Goal: Information Seeking & Learning: Learn about a topic

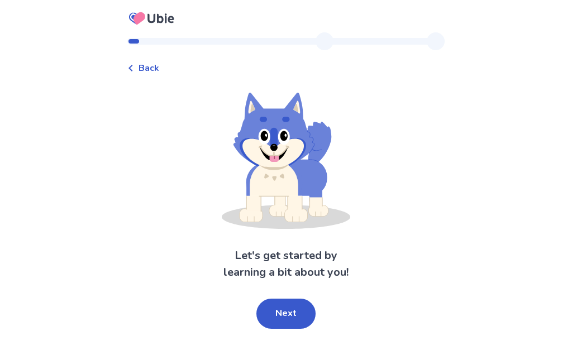
click at [281, 329] on button "Next" at bounding box center [285, 314] width 59 height 30
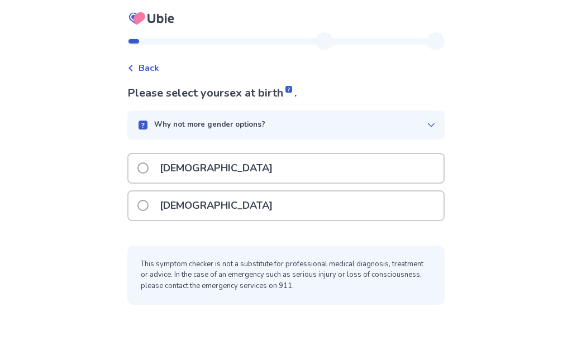
click at [286, 313] on div "Back Please select your sex at birth . Why not more gender options? Male Female…" at bounding box center [285, 173] width 335 height 283
click at [364, 201] on div "[DEMOGRAPHIC_DATA]" at bounding box center [286, 206] width 315 height 28
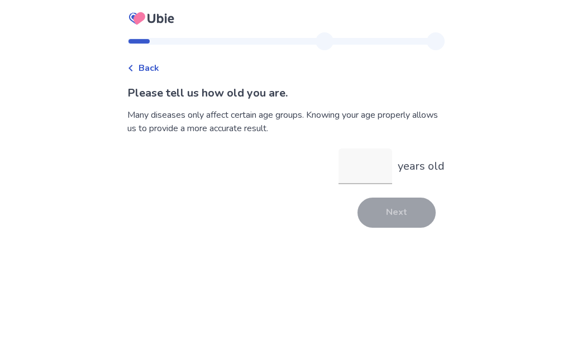
click at [368, 167] on input "years old" at bounding box center [366, 167] width 54 height 36
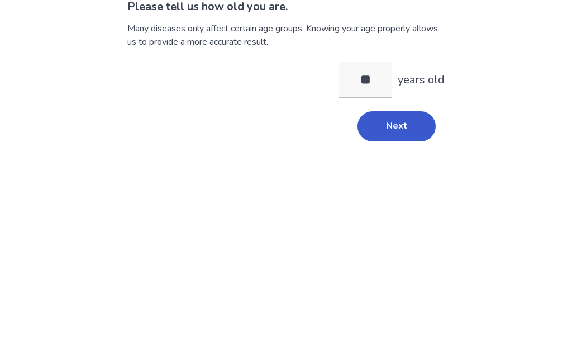
click at [388, 198] on button "Next" at bounding box center [397, 213] width 78 height 30
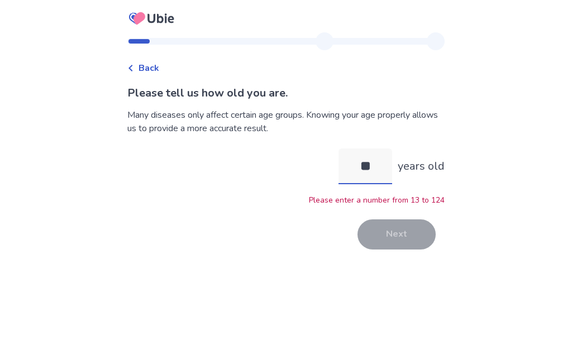
click at [377, 157] on input "**" at bounding box center [366, 167] width 54 height 36
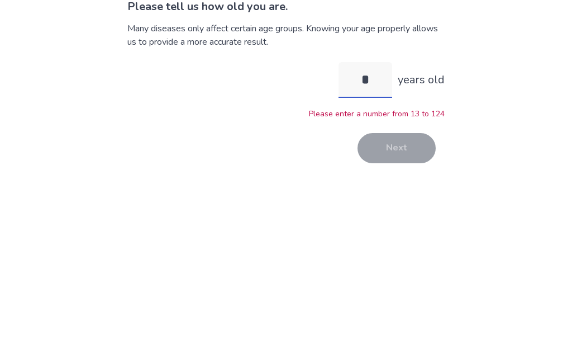
type input "**"
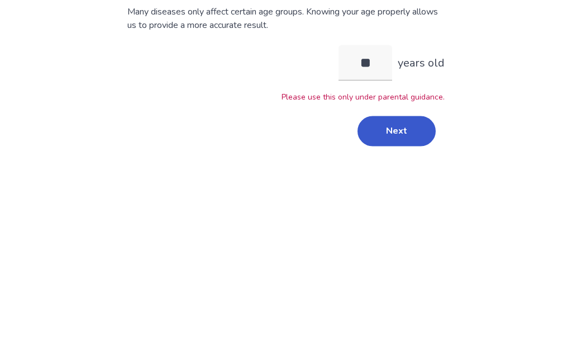
click at [406, 220] on button "Next" at bounding box center [397, 235] width 78 height 30
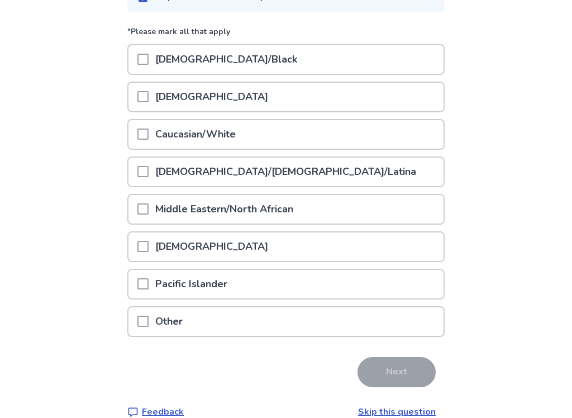
click at [315, 325] on div "Other" at bounding box center [286, 322] width 315 height 28
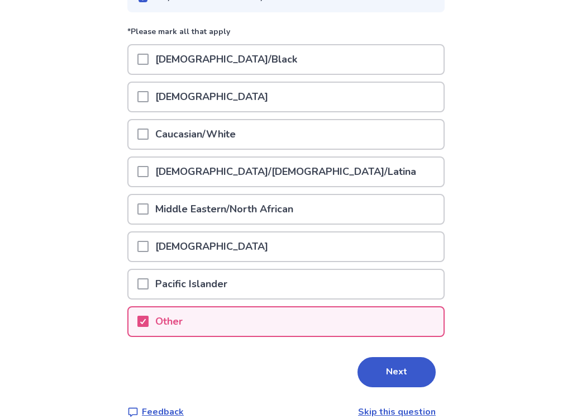
scroll to position [127, 0]
click at [395, 355] on button "Next" at bounding box center [397, 372] width 78 height 30
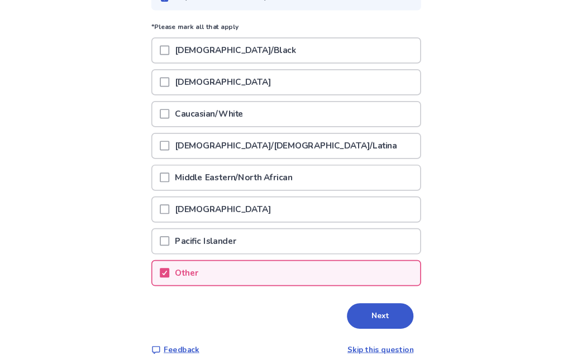
scroll to position [0, 0]
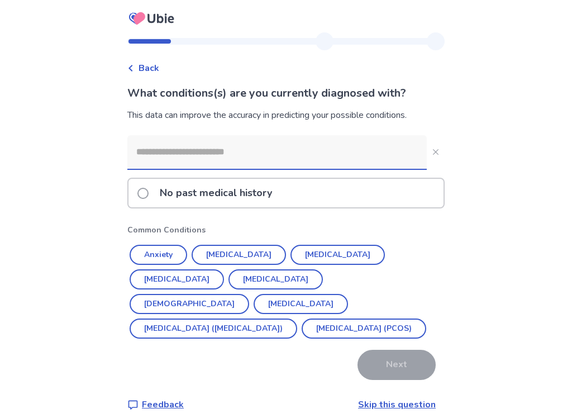
click at [391, 187] on div "No past medical history" at bounding box center [286, 193] width 315 height 28
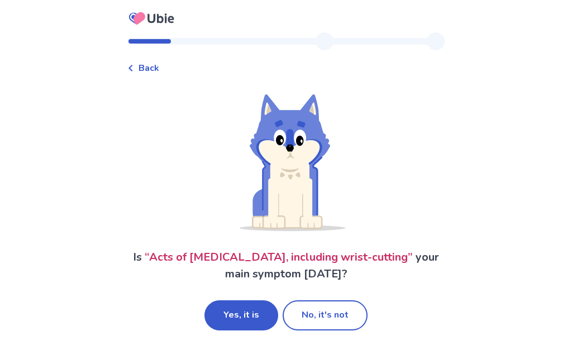
click at [330, 320] on button "No, it's not" at bounding box center [325, 316] width 85 height 30
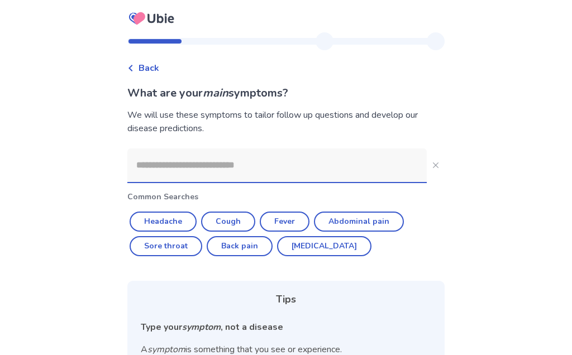
click at [369, 167] on input at bounding box center [277, 166] width 300 height 34
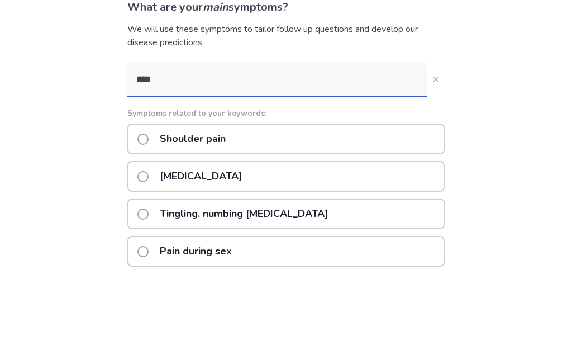
click at [481, 77] on div "Back What are your main symptoms? We will use these symptoms to tailor follow u…" at bounding box center [286, 317] width 572 height 634
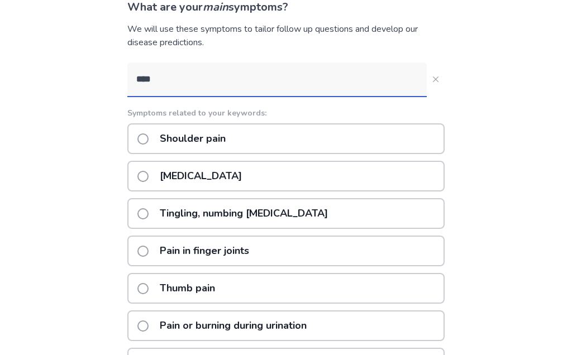
click at [486, 66] on div "Back What are your main symptoms? We will use these symptoms to tailor follow u…" at bounding box center [286, 231] width 572 height 634
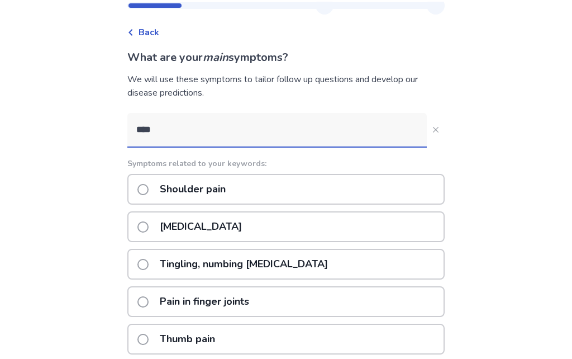
scroll to position [1, 0]
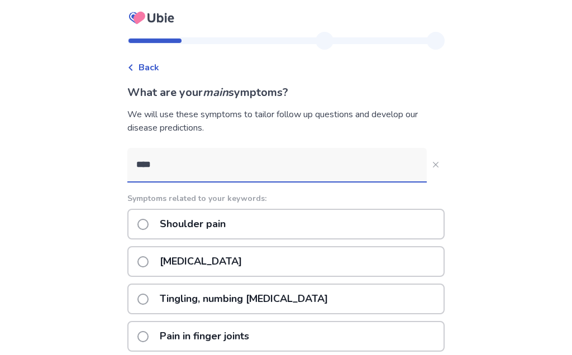
click at [339, 163] on input "****" at bounding box center [277, 165] width 300 height 34
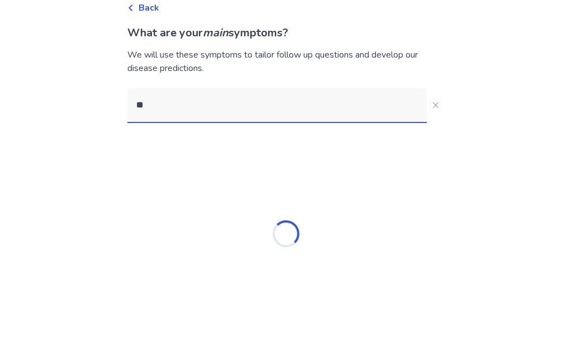
type input "*"
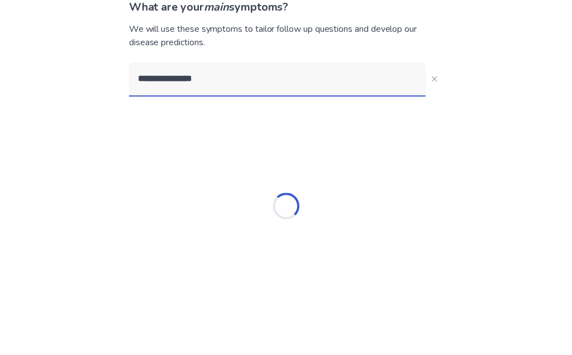
scroll to position [46, 0]
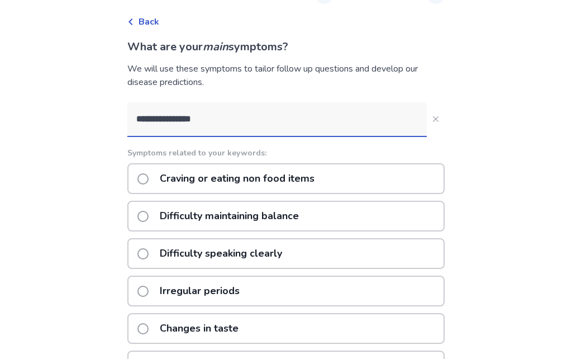
type input "**********"
click at [471, 91] on div "**********" at bounding box center [286, 278] width 572 height 649
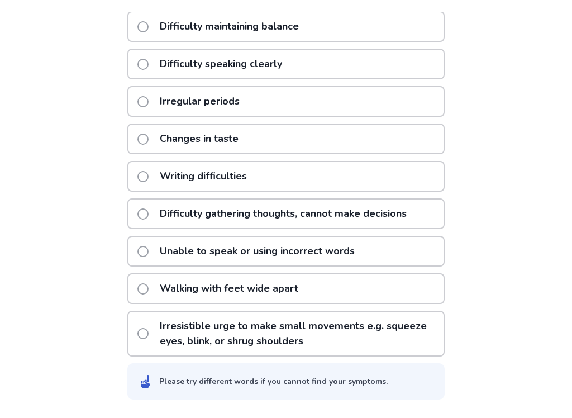
scroll to position [231, 0]
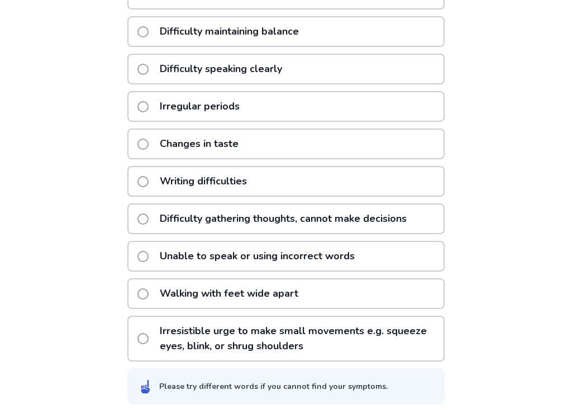
click at [399, 294] on div "Walking with feet wide apart" at bounding box center [285, 293] width 317 height 31
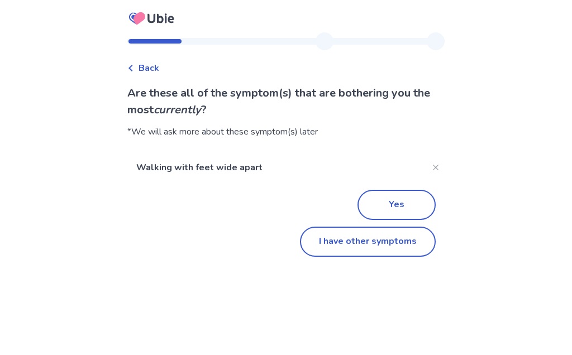
click at [406, 203] on button "Yes" at bounding box center [397, 205] width 78 height 30
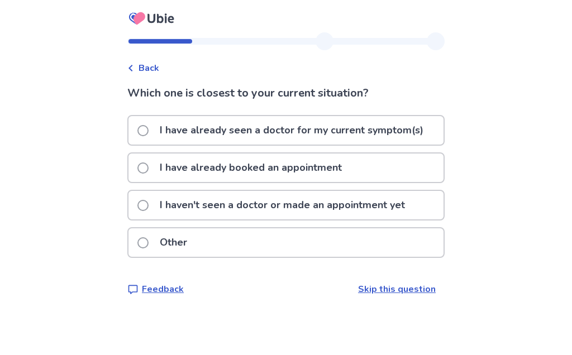
click at [399, 208] on p "I haven't seen a doctor or made an appointment yet" at bounding box center [282, 205] width 259 height 28
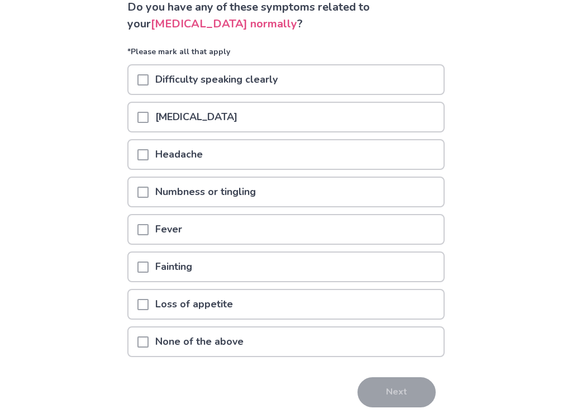
click at [377, 192] on div "Numbness or tingling" at bounding box center [286, 192] width 315 height 28
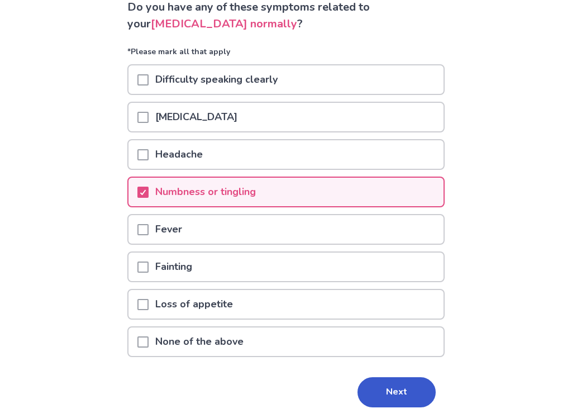
click at [389, 355] on button "Next" at bounding box center [397, 392] width 78 height 30
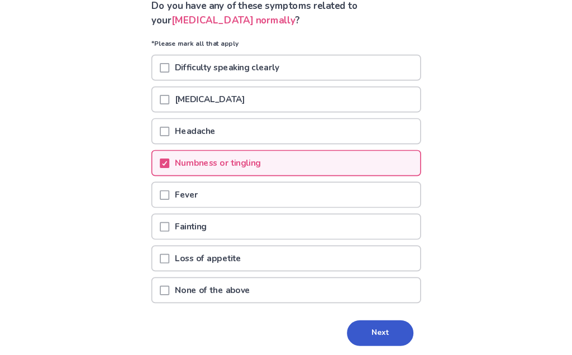
scroll to position [0, 0]
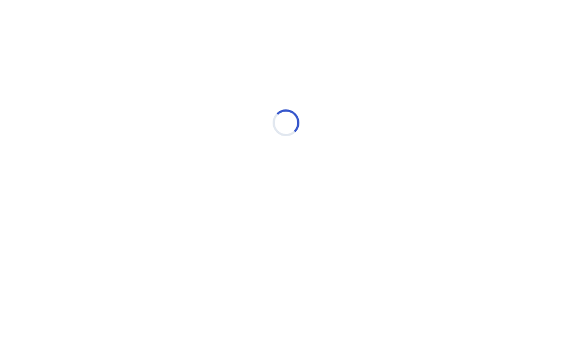
select select "*"
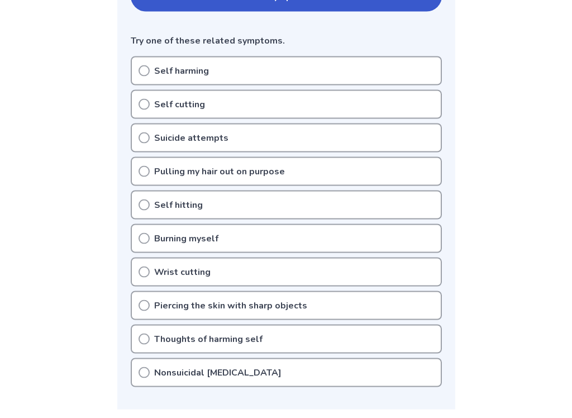
scroll to position [278, 0]
click at [372, 303] on div "Piercing the skin with sharp objects" at bounding box center [286, 305] width 311 height 29
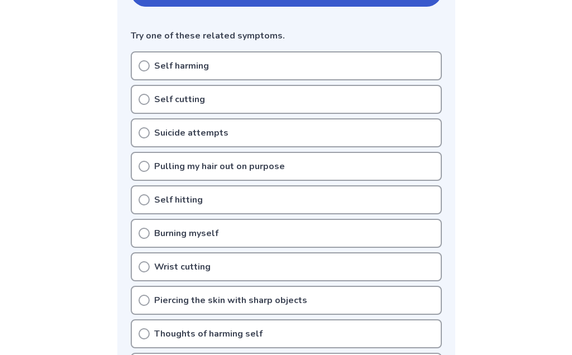
scroll to position [262, 0]
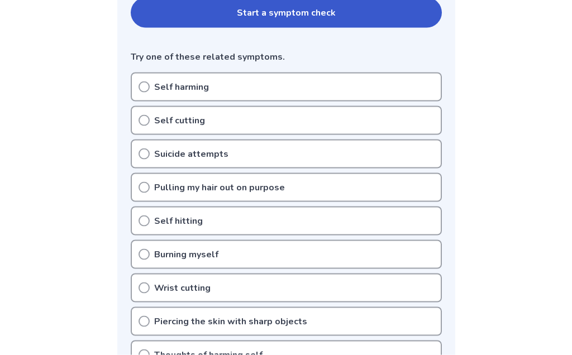
click at [385, 87] on div "Self harming" at bounding box center [286, 87] width 311 height 29
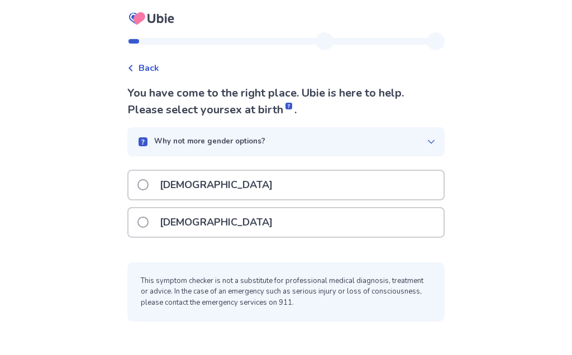
click at [363, 217] on div "[DEMOGRAPHIC_DATA]" at bounding box center [286, 222] width 315 height 28
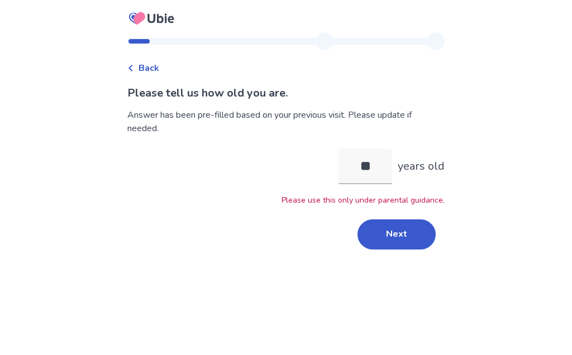
click at [408, 235] on button "Next" at bounding box center [397, 235] width 78 height 30
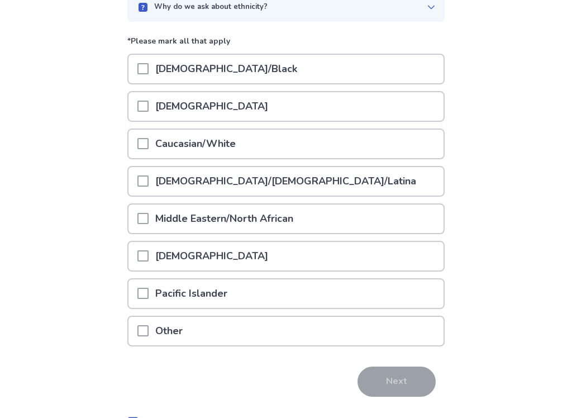
scroll to position [135, 0]
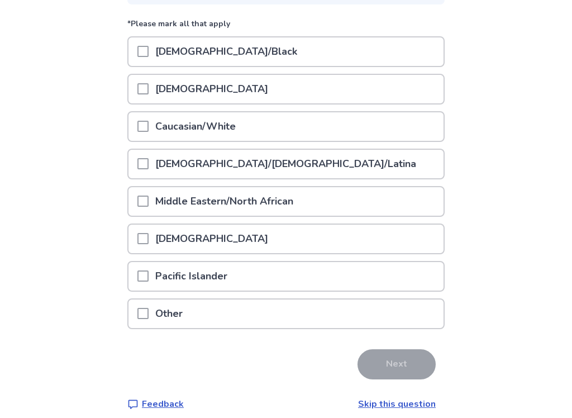
click at [332, 313] on div "Other" at bounding box center [286, 314] width 315 height 28
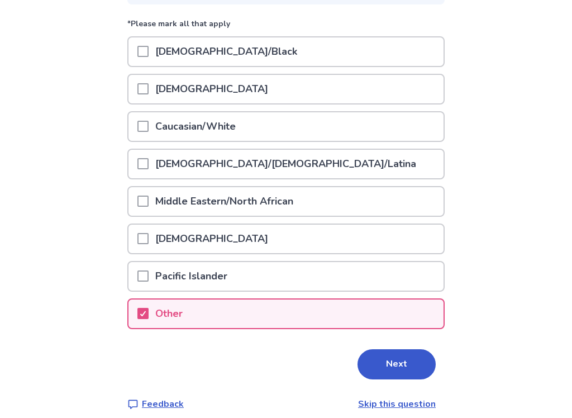
click at [404, 355] on button "Next" at bounding box center [397, 364] width 78 height 30
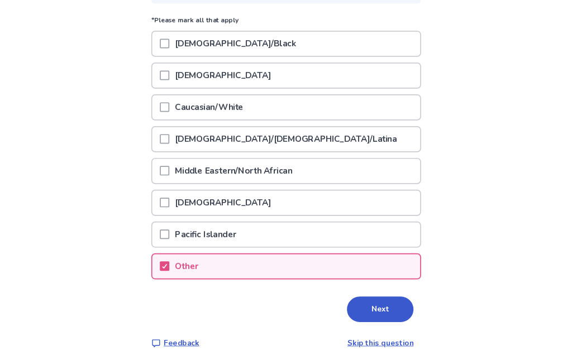
scroll to position [0, 0]
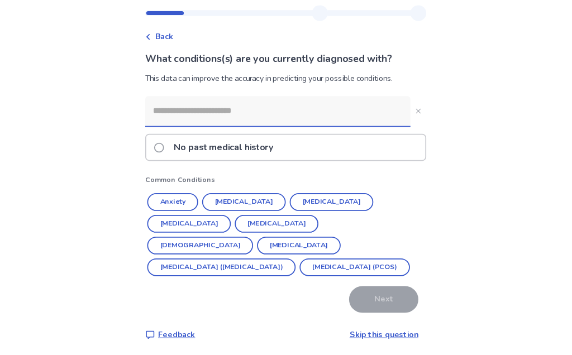
scroll to position [63, 0]
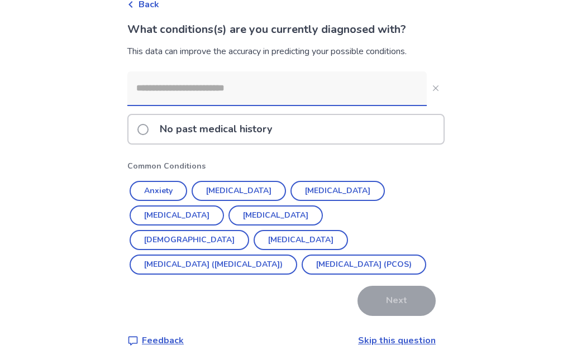
click at [156, 192] on button "Anxiety" at bounding box center [159, 192] width 58 height 20
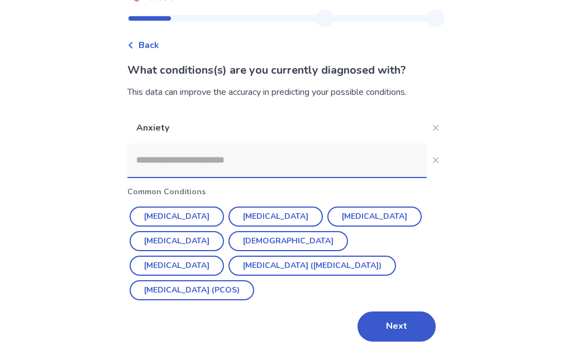
click at [164, 163] on input at bounding box center [277, 161] width 300 height 34
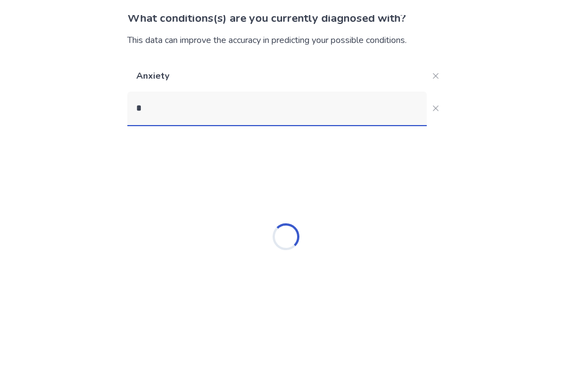
scroll to position [0, 0]
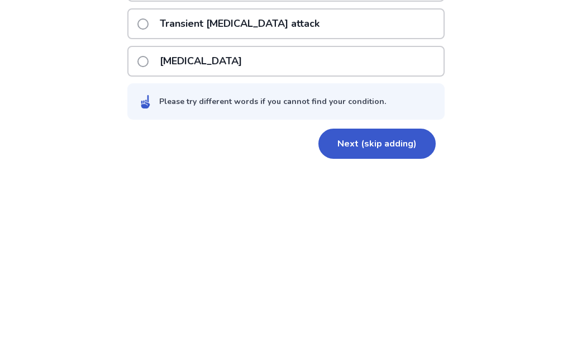
click at [477, 56] on div "**********" at bounding box center [286, 45] width 572 height 653
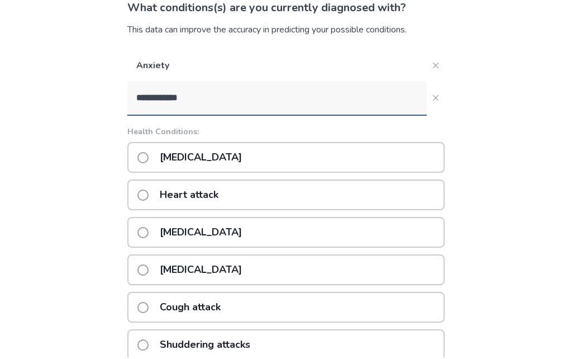
scroll to position [86, 0]
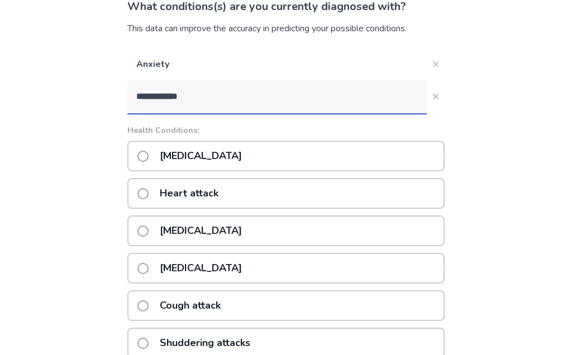
click at [357, 91] on input "**********" at bounding box center [277, 97] width 300 height 34
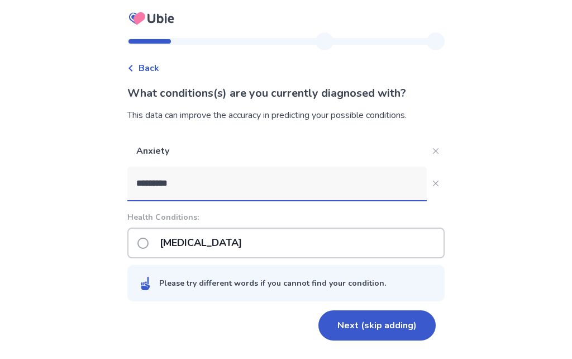
scroll to position [0, 0]
type input "*******"
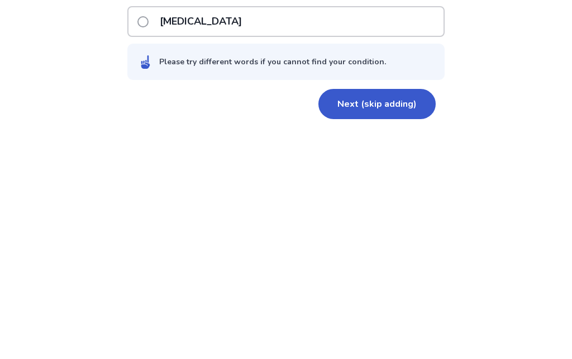
click at [400, 310] on button "Next (skip adding)" at bounding box center [377, 325] width 117 height 30
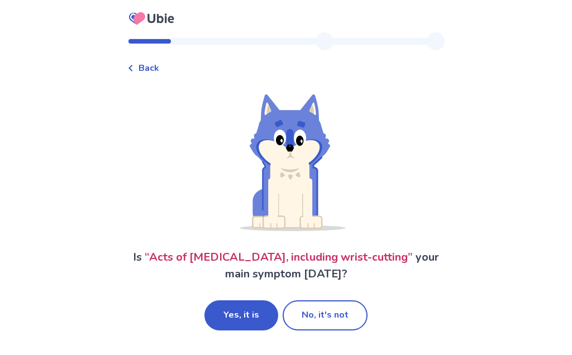
click at [334, 319] on button "No, it's not" at bounding box center [325, 316] width 85 height 30
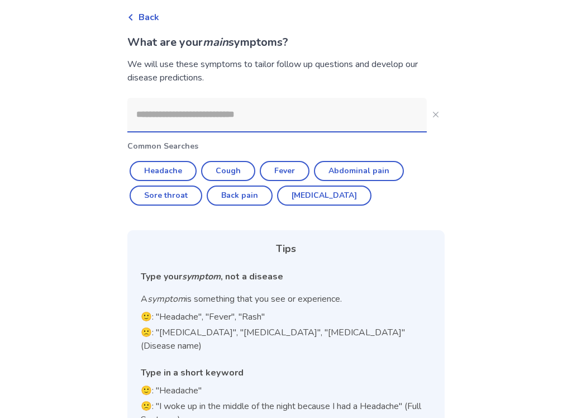
scroll to position [53, 0]
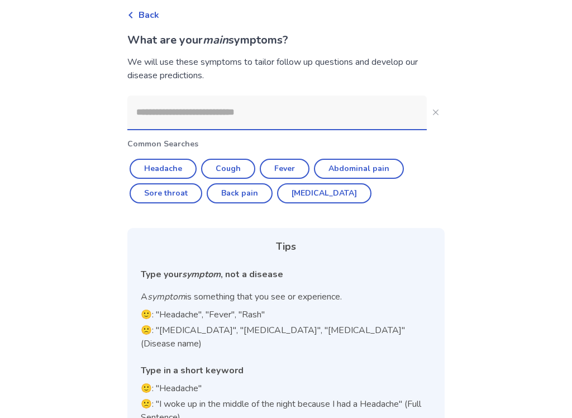
click at [378, 118] on input at bounding box center [277, 113] width 300 height 34
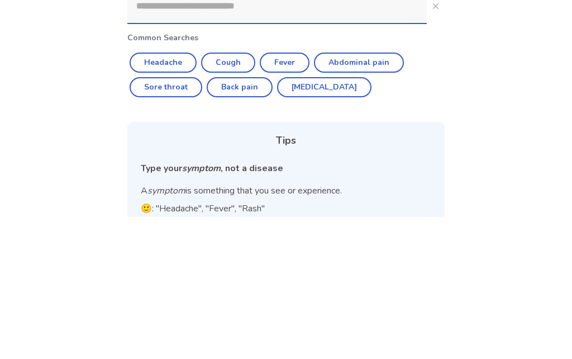
scroll to position [0, 0]
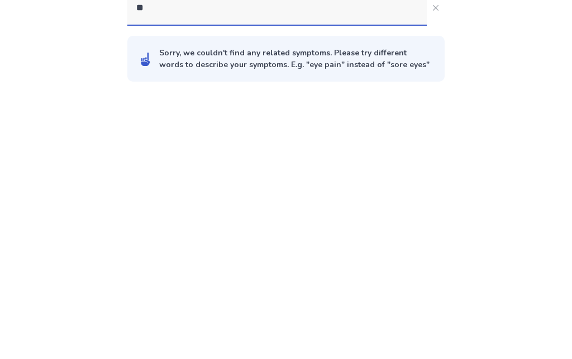
type input "*"
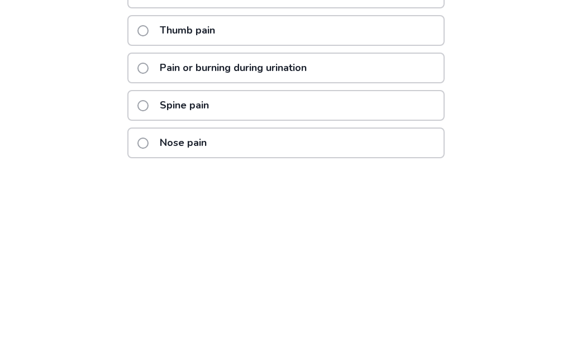
click at [478, 67] on div "Back What are your main symptoms? We will use these symptoms to tailor follow u…" at bounding box center [286, 173] width 572 height 634
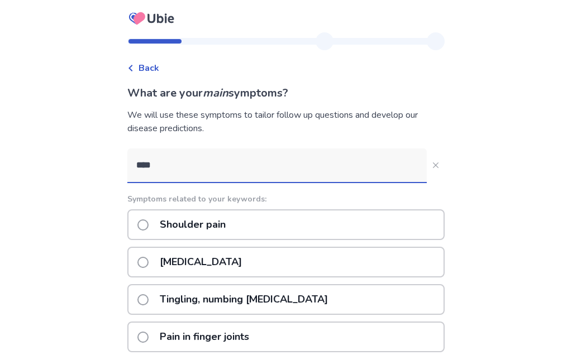
click at [182, 167] on input "****" at bounding box center [277, 166] width 300 height 34
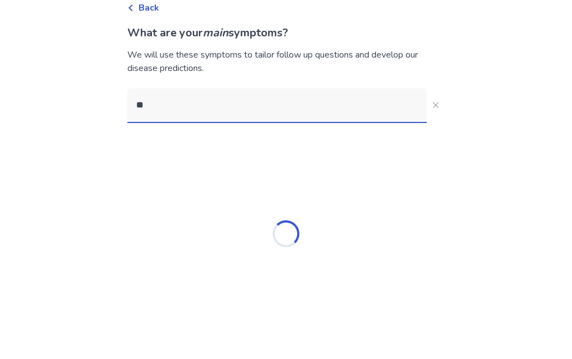
type input "*"
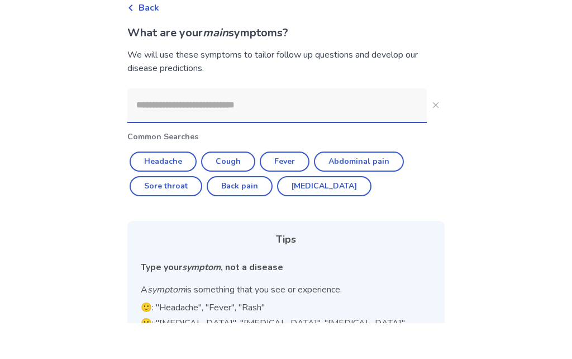
scroll to position [25, 0]
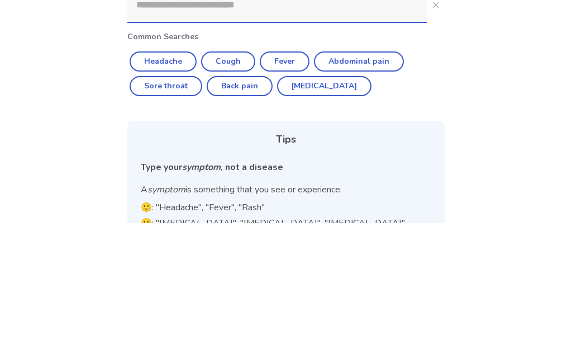
click at [255, 212] on button "Back pain" at bounding box center [240, 222] width 66 height 20
type input "*********"
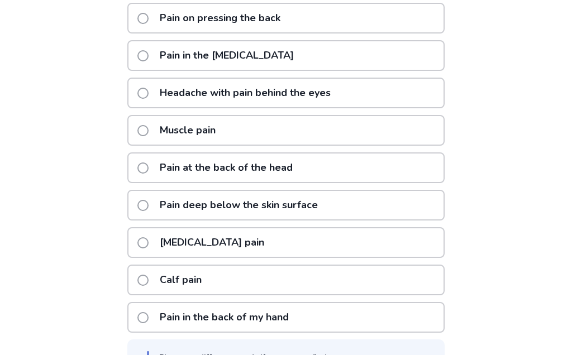
scroll to position [243, 0]
click at [372, 172] on div "Pain at the back of the head" at bounding box center [285, 169] width 317 height 31
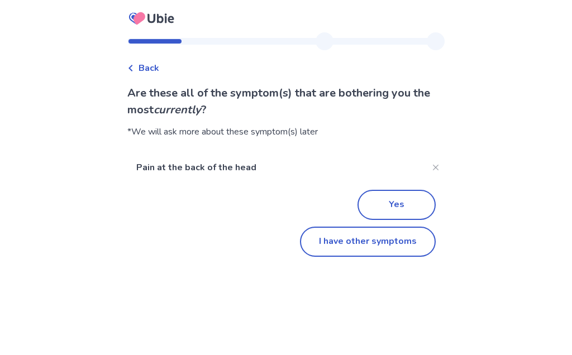
click at [382, 238] on button "I have other symptoms" at bounding box center [368, 242] width 136 height 30
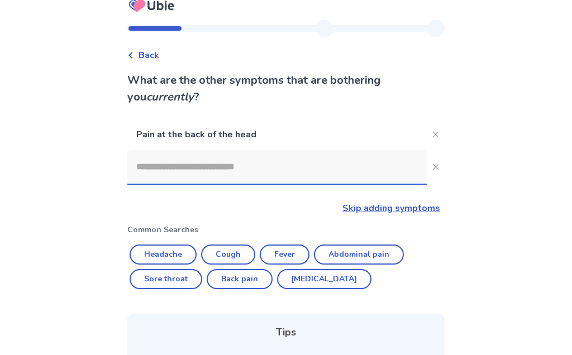
scroll to position [11, 0]
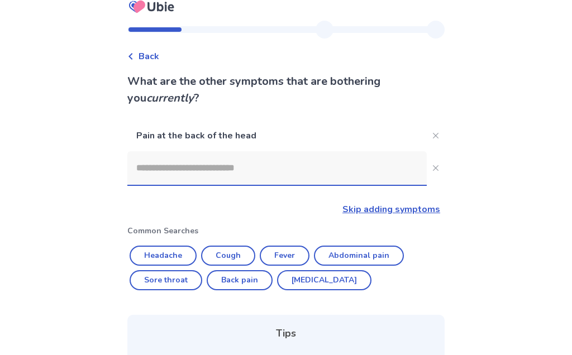
click at [410, 208] on link "Skip adding symptoms" at bounding box center [392, 210] width 98 height 12
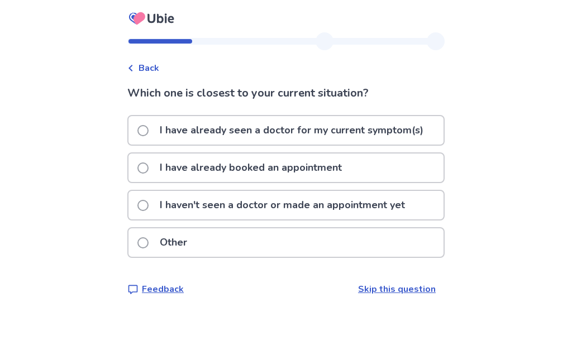
click at [402, 206] on p "I haven't seen a doctor or made an appointment yet" at bounding box center [282, 205] width 259 height 28
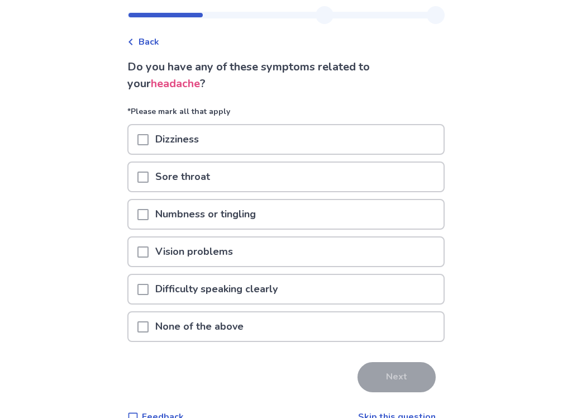
scroll to position [26, 0]
click at [383, 216] on div "Numbness or tingling" at bounding box center [286, 214] width 315 height 28
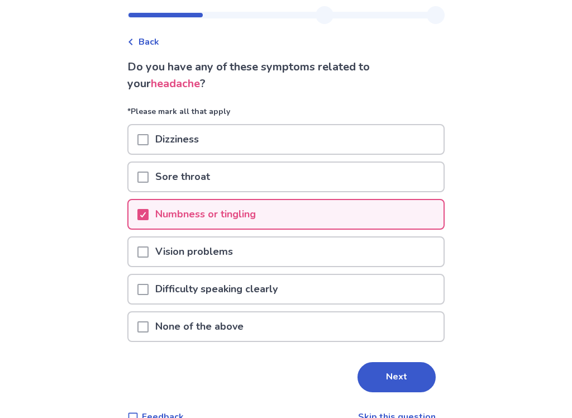
click at [396, 355] on button "Next" at bounding box center [397, 377] width 78 height 30
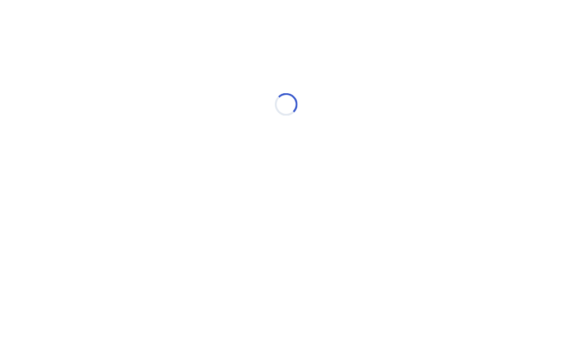
scroll to position [0, 0]
select select "*"
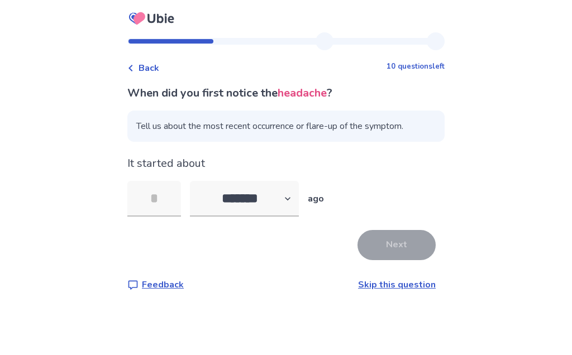
click at [150, 207] on input "tel" at bounding box center [154, 199] width 54 height 36
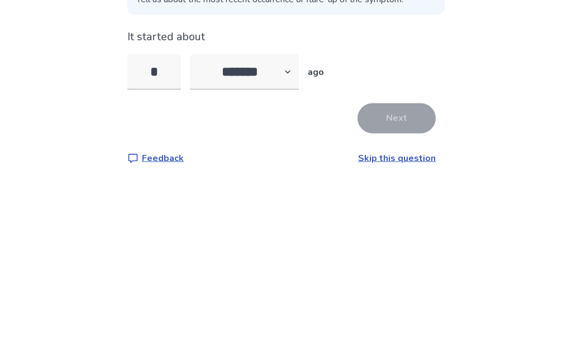
type input "**"
click at [406, 230] on button "Next" at bounding box center [397, 245] width 78 height 30
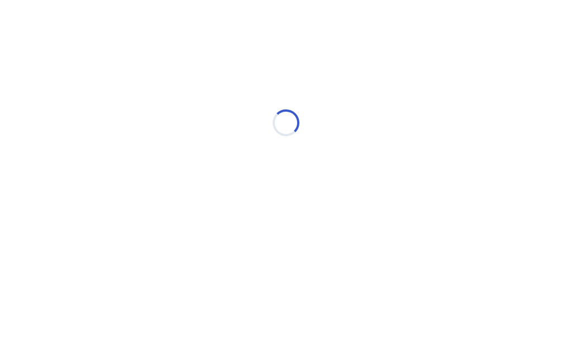
select select "*"
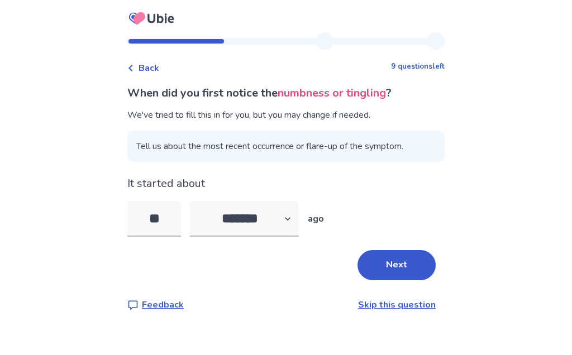
click at [400, 306] on link "Skip this question" at bounding box center [397, 305] width 78 height 12
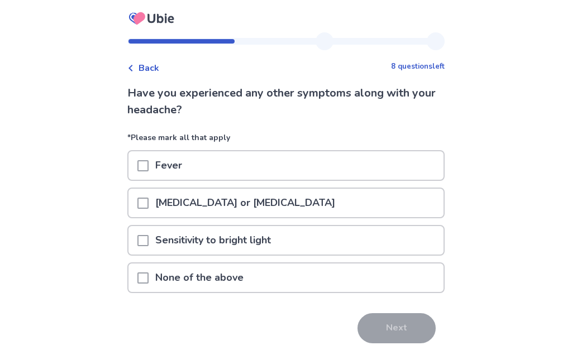
scroll to position [41, 0]
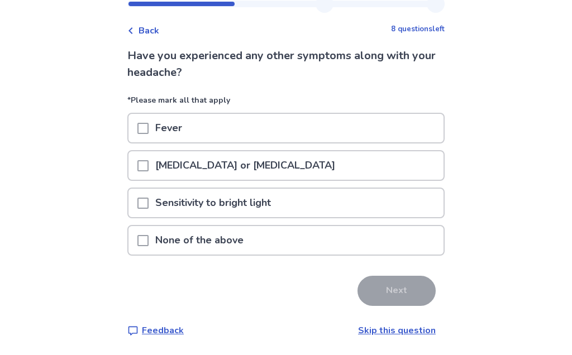
click at [363, 236] on div "None of the above" at bounding box center [286, 240] width 315 height 28
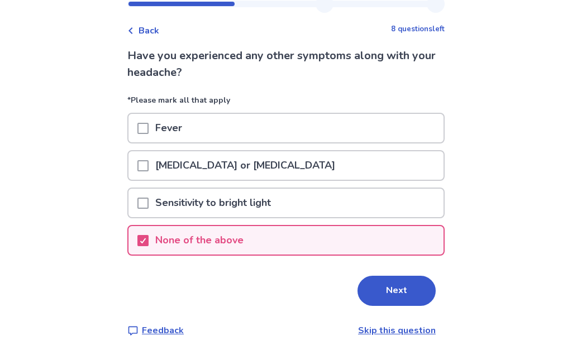
click at [378, 291] on button "Next" at bounding box center [397, 291] width 78 height 30
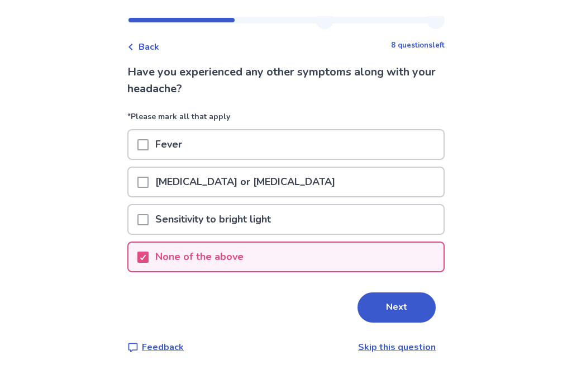
scroll to position [0, 0]
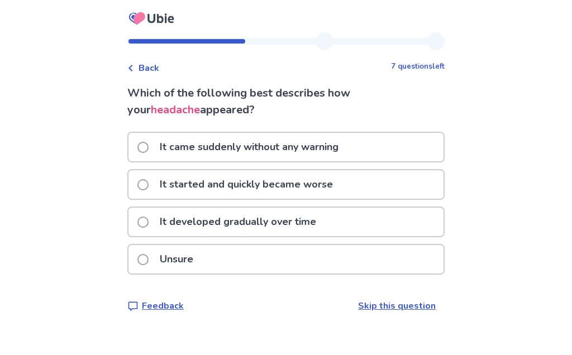
click at [395, 225] on div "It developed gradually over time" at bounding box center [286, 222] width 315 height 28
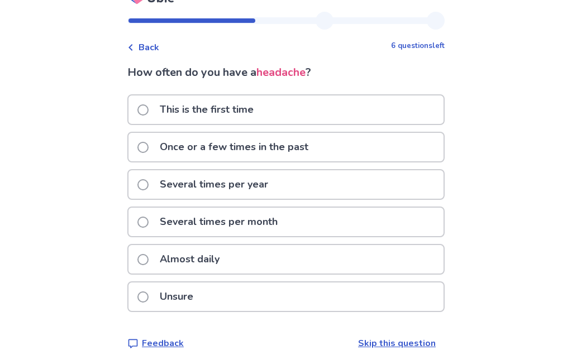
scroll to position [20, 0]
click at [392, 220] on div "Several times per month" at bounding box center [286, 223] width 315 height 28
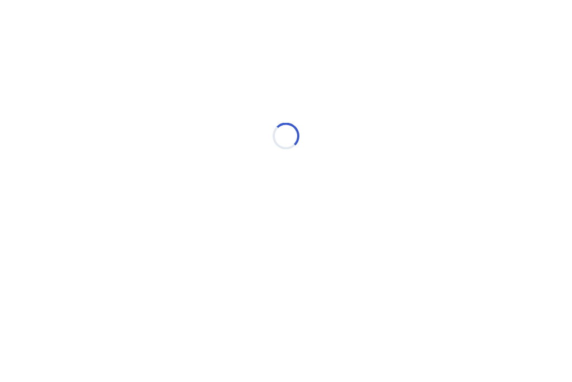
scroll to position [0, 0]
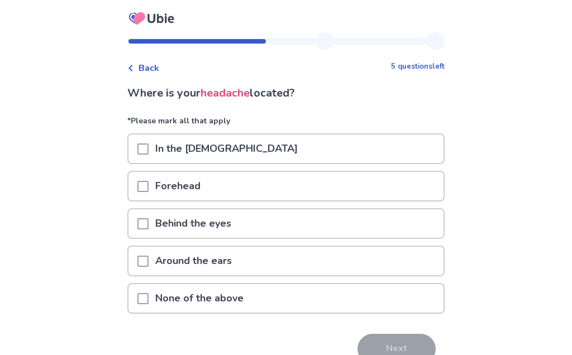
click at [396, 218] on div "Behind the eyes" at bounding box center [286, 224] width 315 height 28
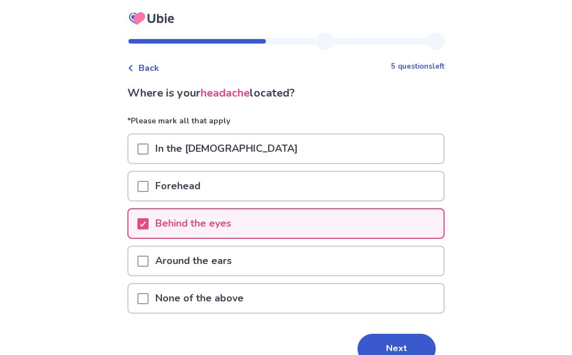
click at [398, 341] on button "Next" at bounding box center [397, 349] width 78 height 30
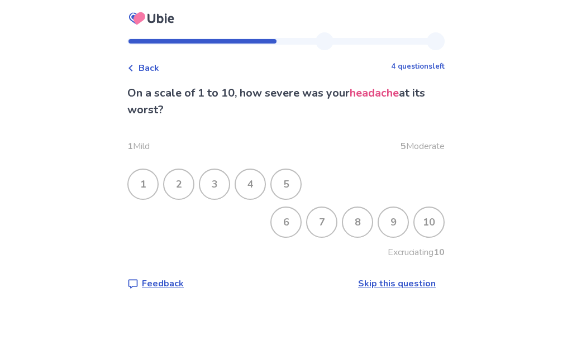
click at [265, 188] on div "4" at bounding box center [250, 184] width 29 height 29
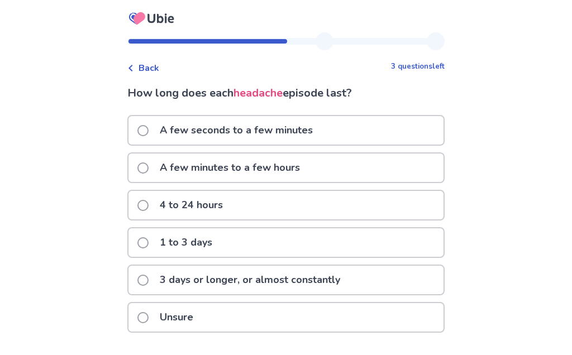
click at [401, 175] on div "A few minutes to a few hours" at bounding box center [286, 168] width 315 height 28
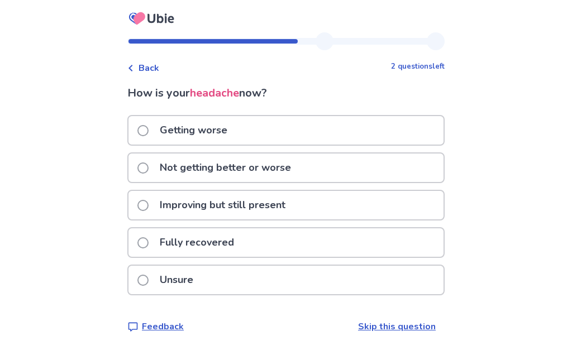
click at [361, 283] on div "Unsure" at bounding box center [286, 280] width 315 height 28
